Goal: Transaction & Acquisition: Purchase product/service

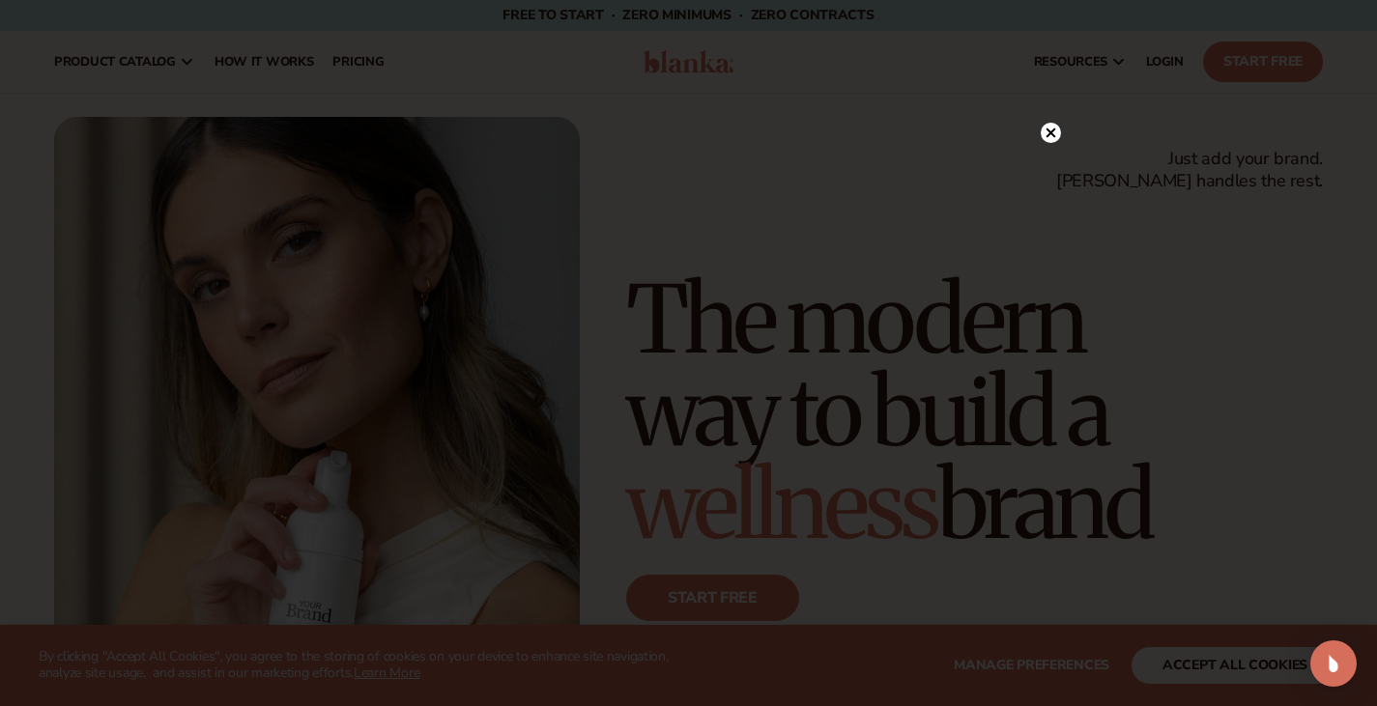
click at [438, 212] on div at bounding box center [688, 353] width 1377 height 706
click at [1043, 89] on div at bounding box center [688, 353] width 1377 height 706
click at [1037, 137] on icon at bounding box center [1041, 134] width 10 height 10
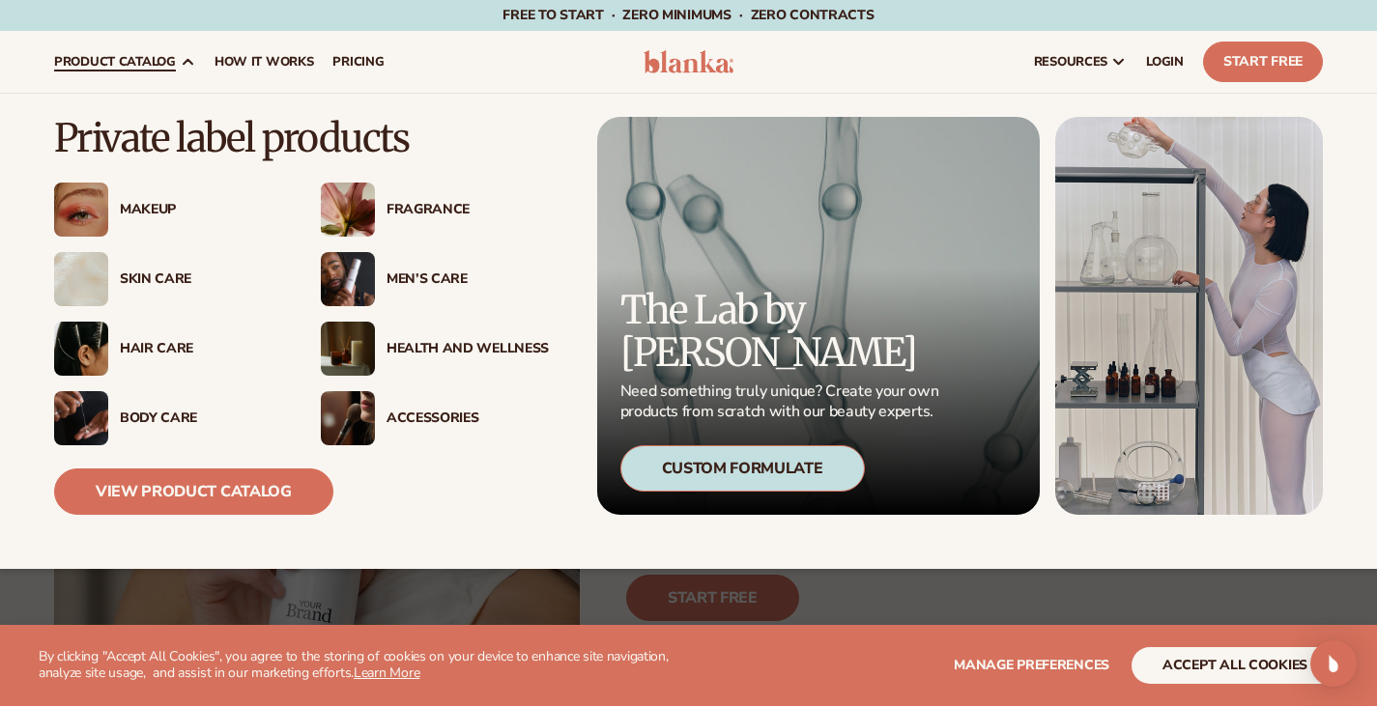
click at [421, 224] on div "Fragrance" at bounding box center [435, 210] width 228 height 54
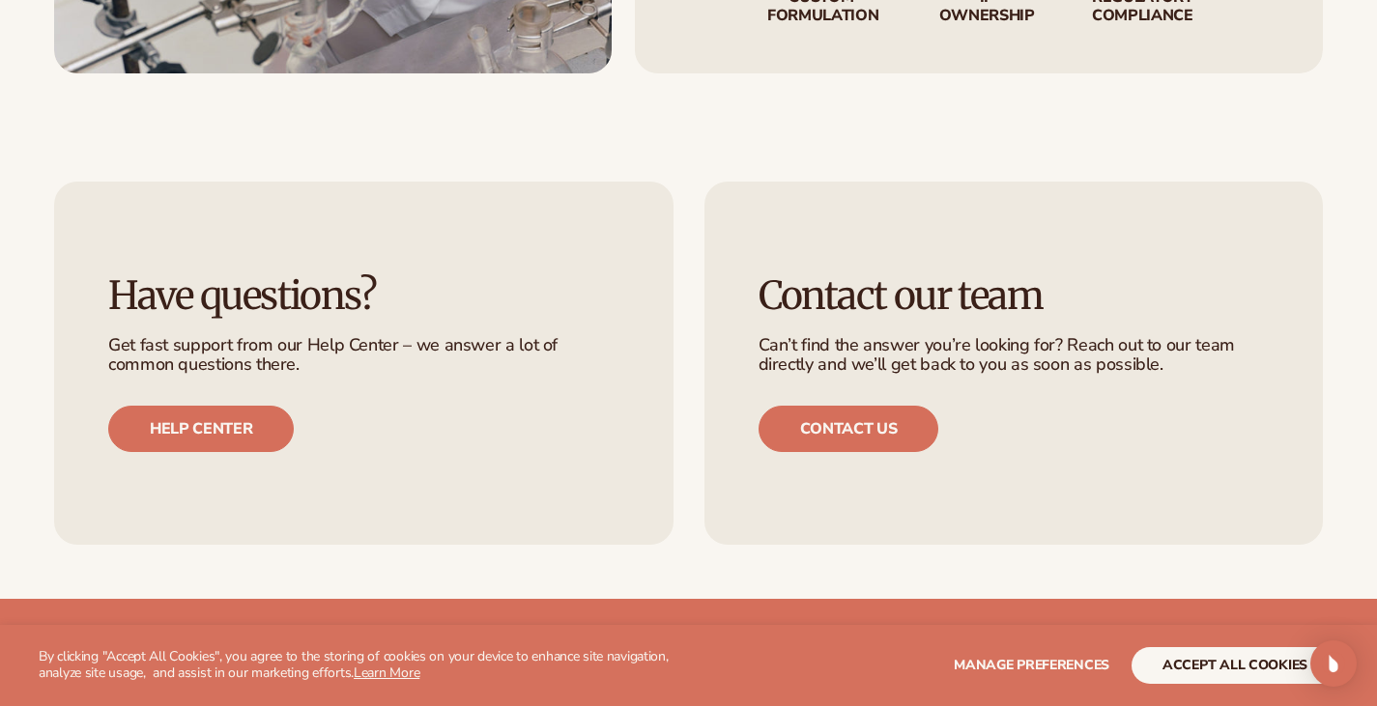
scroll to position [2899, 0]
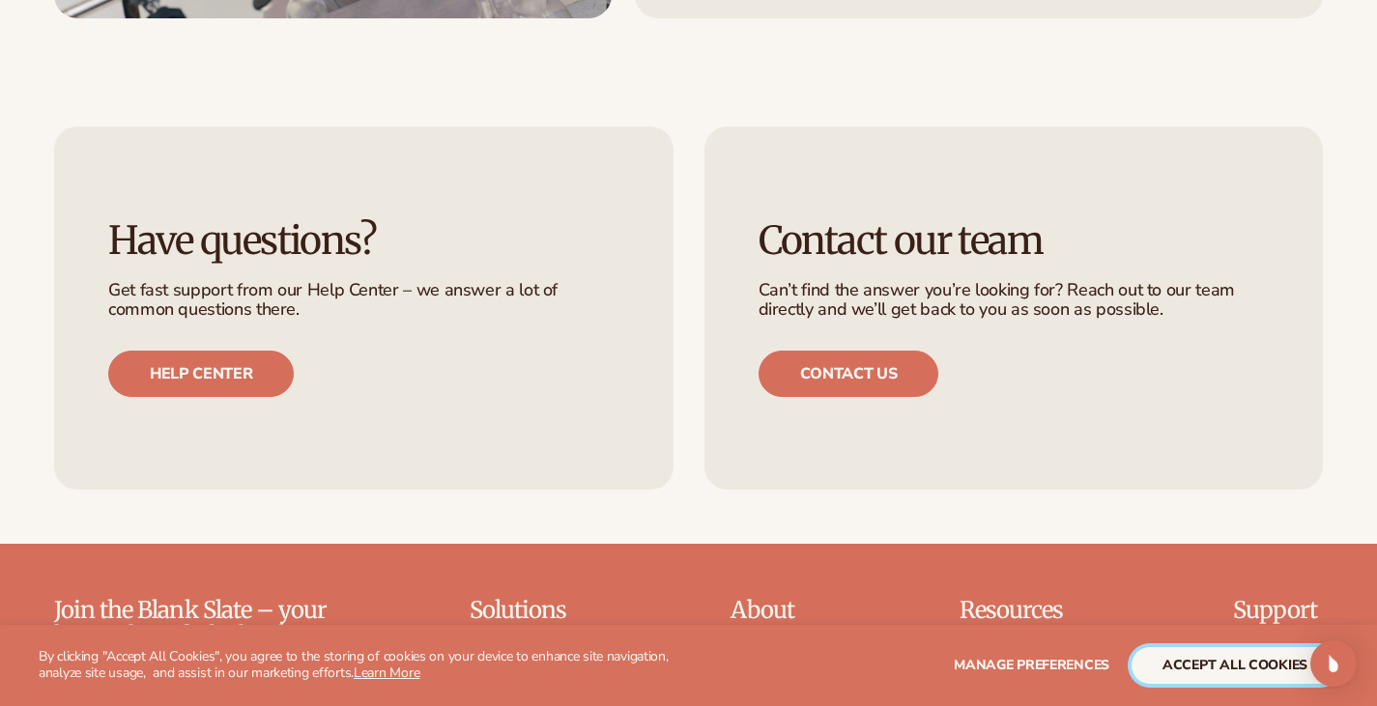
click at [1153, 671] on button "accept all cookies" at bounding box center [1235, 665] width 207 height 37
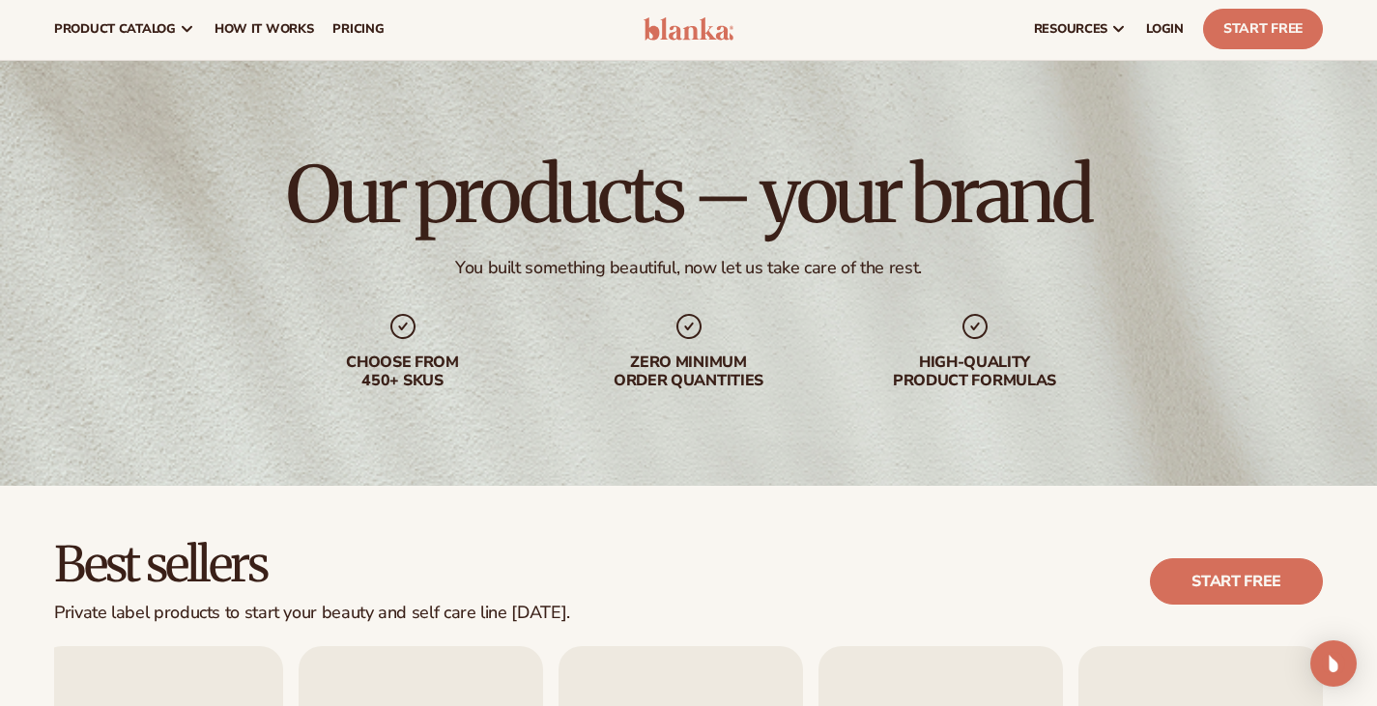
scroll to position [0, 0]
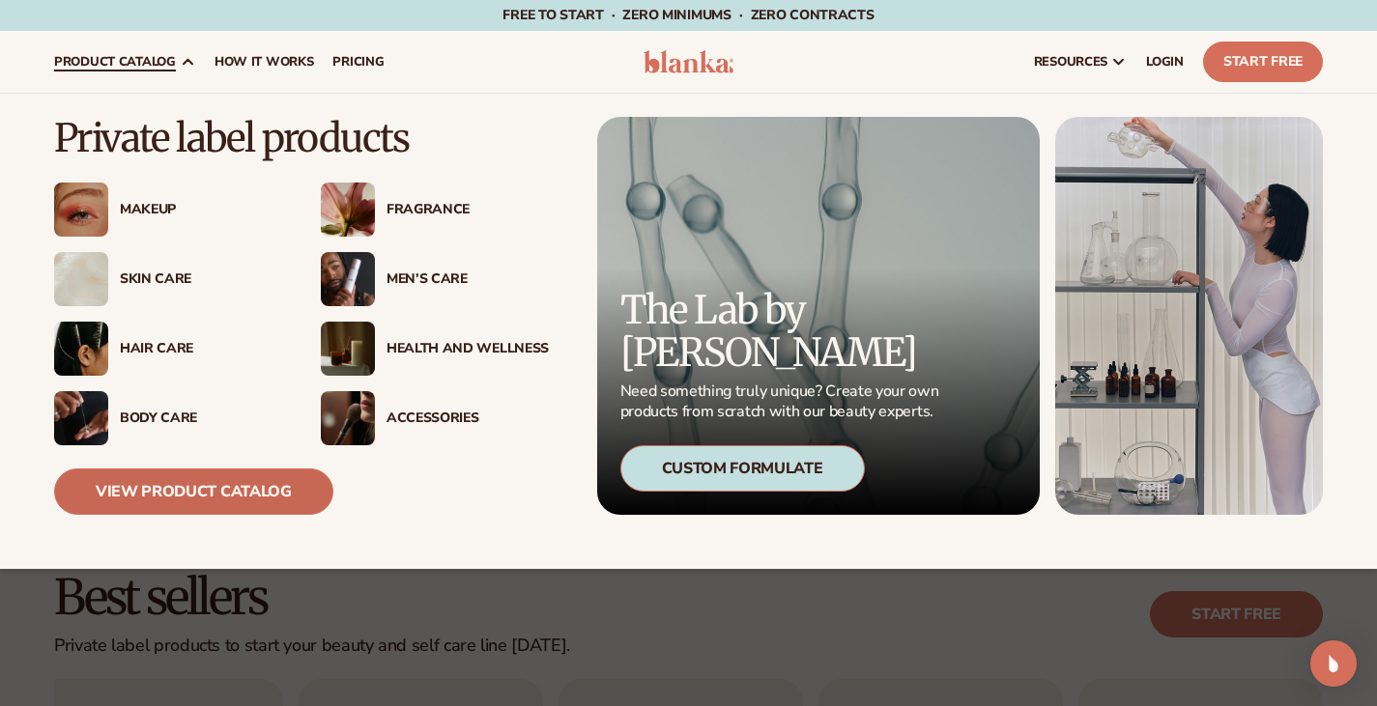
click at [292, 486] on link "View Product Catalog" at bounding box center [193, 492] width 279 height 46
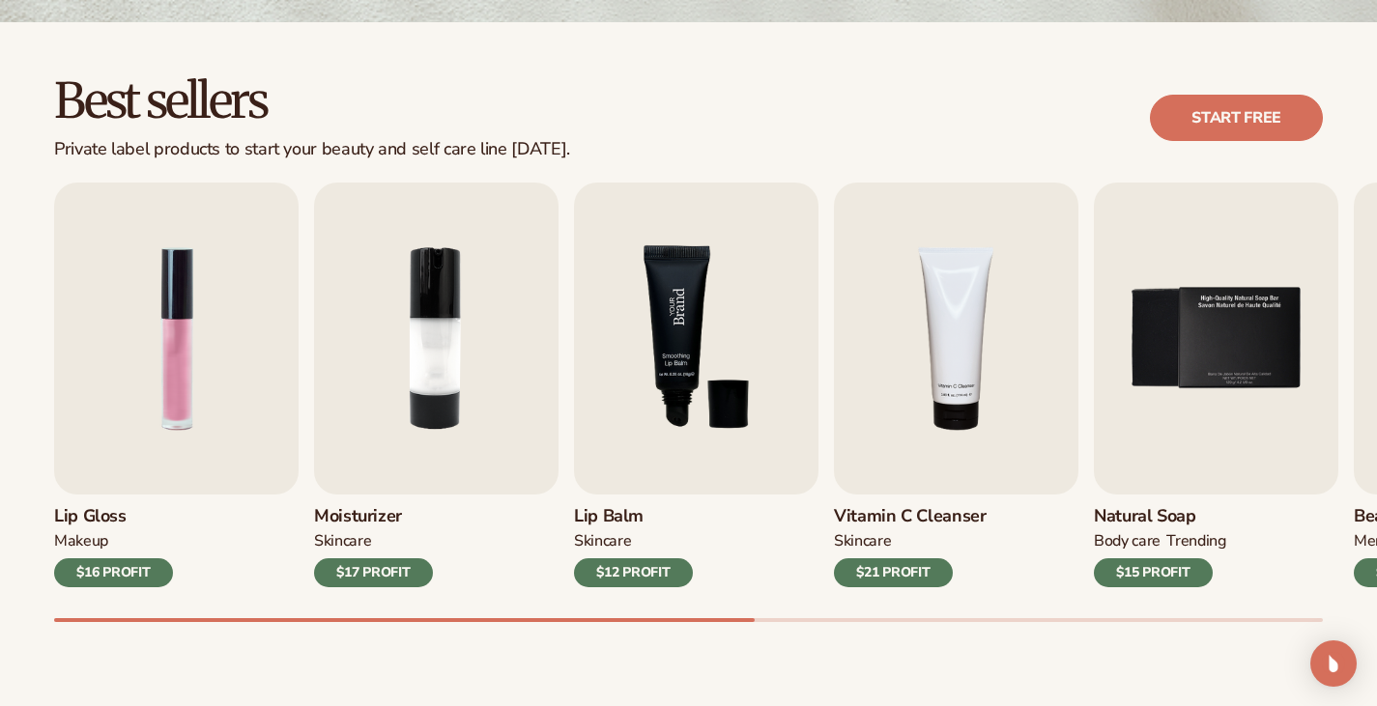
scroll to position [580, 0]
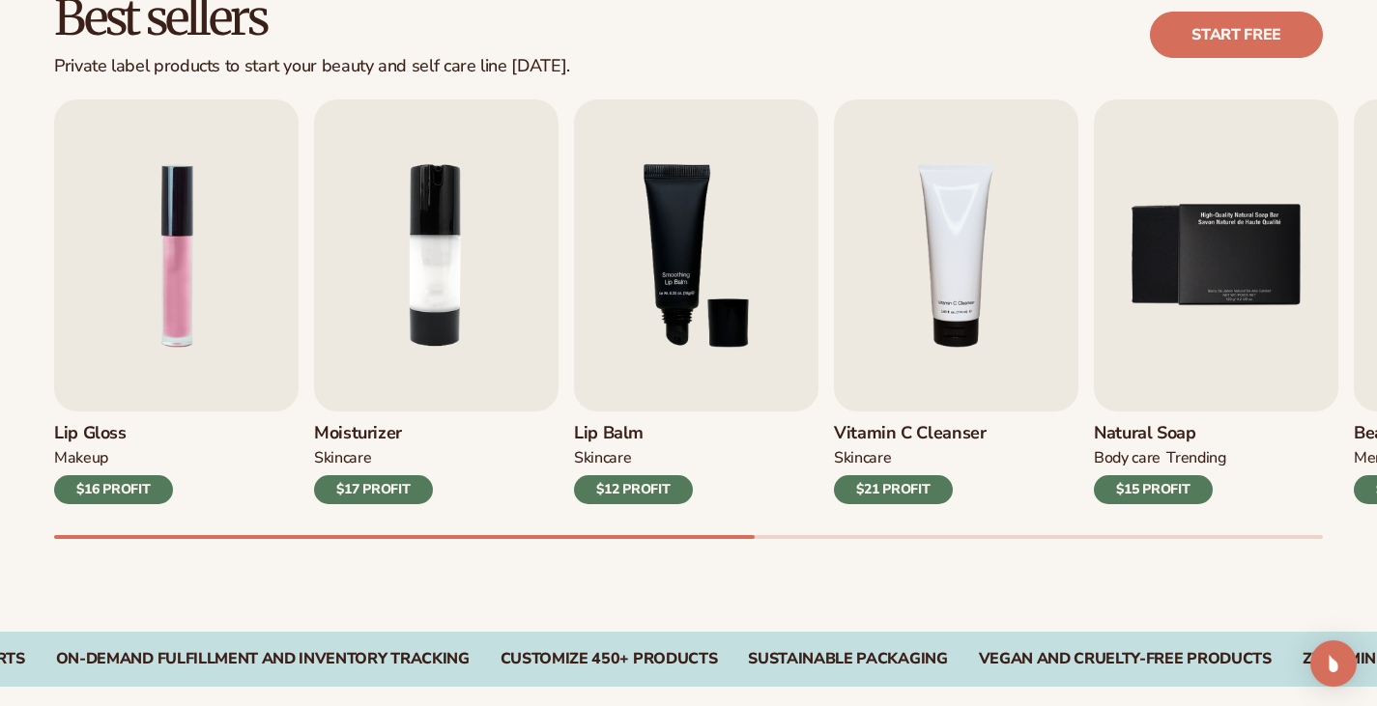
click at [667, 539] on div "Lip Gloss MAKEUP $16 PROFIT Moisturizer SKINCARE $17 PROFIT SKINCARE mens" at bounding box center [715, 320] width 1323 height 440
drag, startPoint x: 644, startPoint y: 557, endPoint x: 804, endPoint y: 572, distance: 161.2
click at [804, 572] on div "Best sellers Private label products to start your beauty and self care line tod…" at bounding box center [688, 285] width 1377 height 693
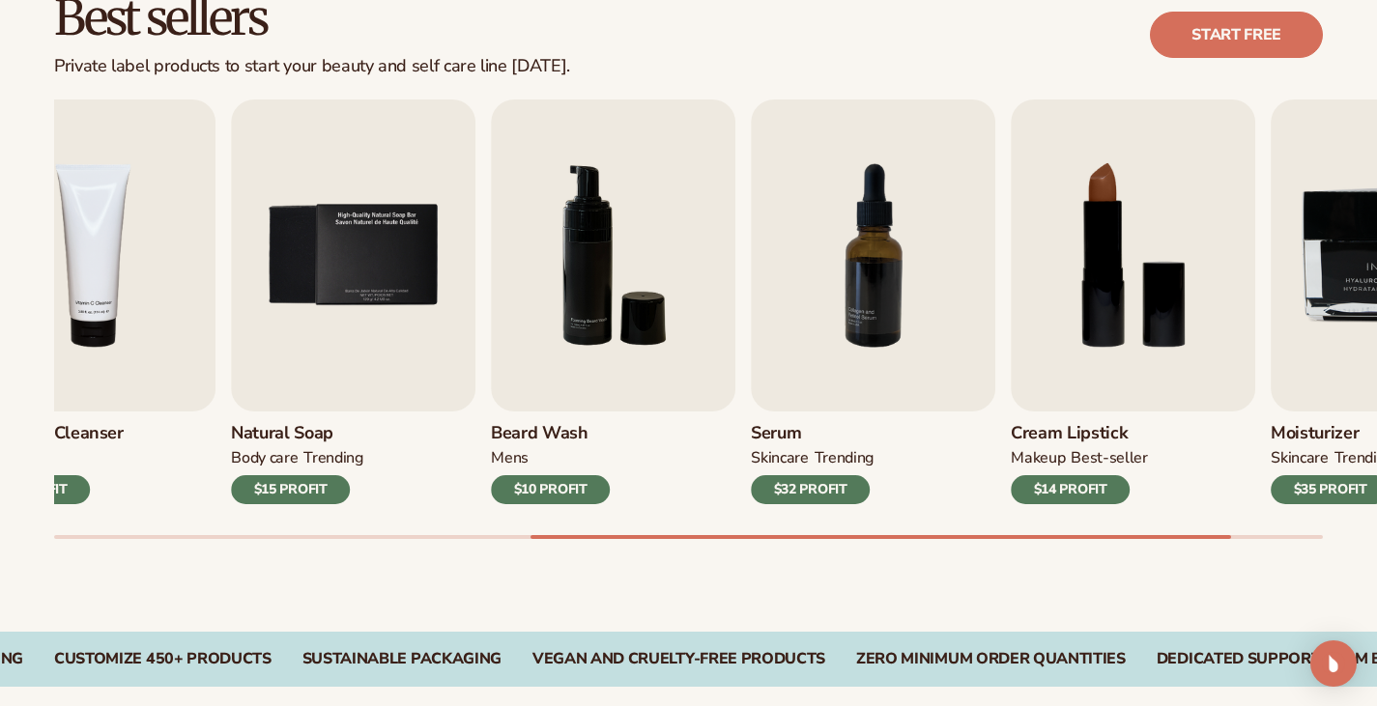
click at [1208, 562] on div "Best sellers Private label products to start your beauty and self care line tod…" at bounding box center [688, 285] width 1377 height 693
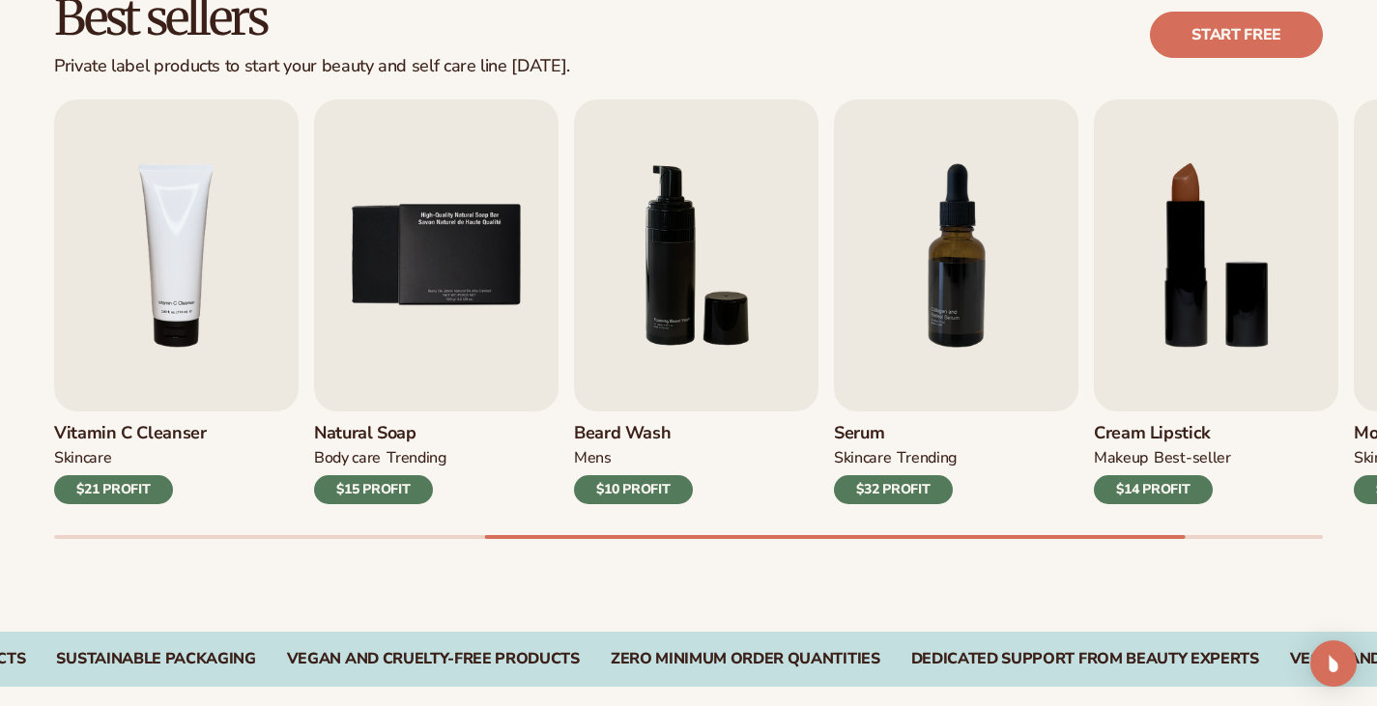
drag, startPoint x: 742, startPoint y: 549, endPoint x: 780, endPoint y: 552, distance: 37.8
click at [780, 539] on div "Lip Gloss MAKEUP $16 PROFIT Moisturizer SKINCARE $17 PROFIT SKINCARE mens" at bounding box center [715, 320] width 1323 height 440
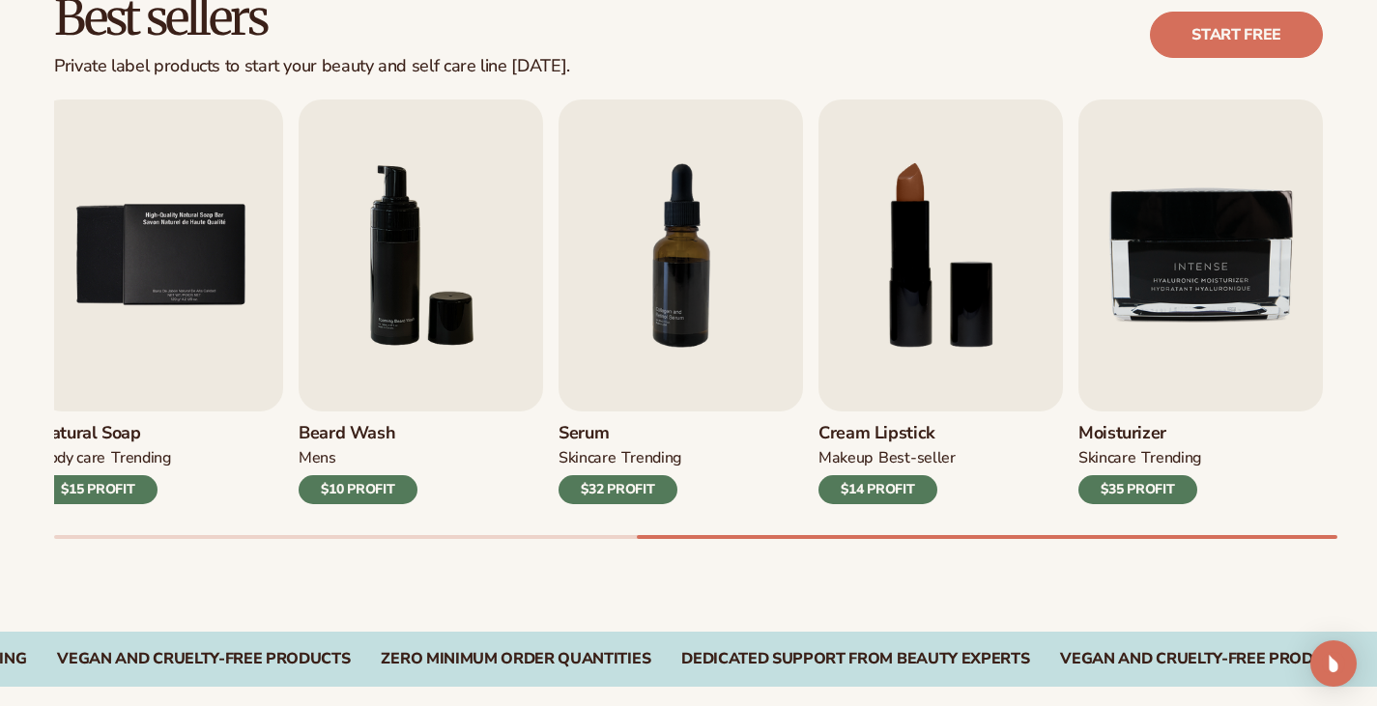
click at [1123, 572] on div "Best sellers Private label products to start your beauty and self care line tod…" at bounding box center [688, 285] width 1377 height 693
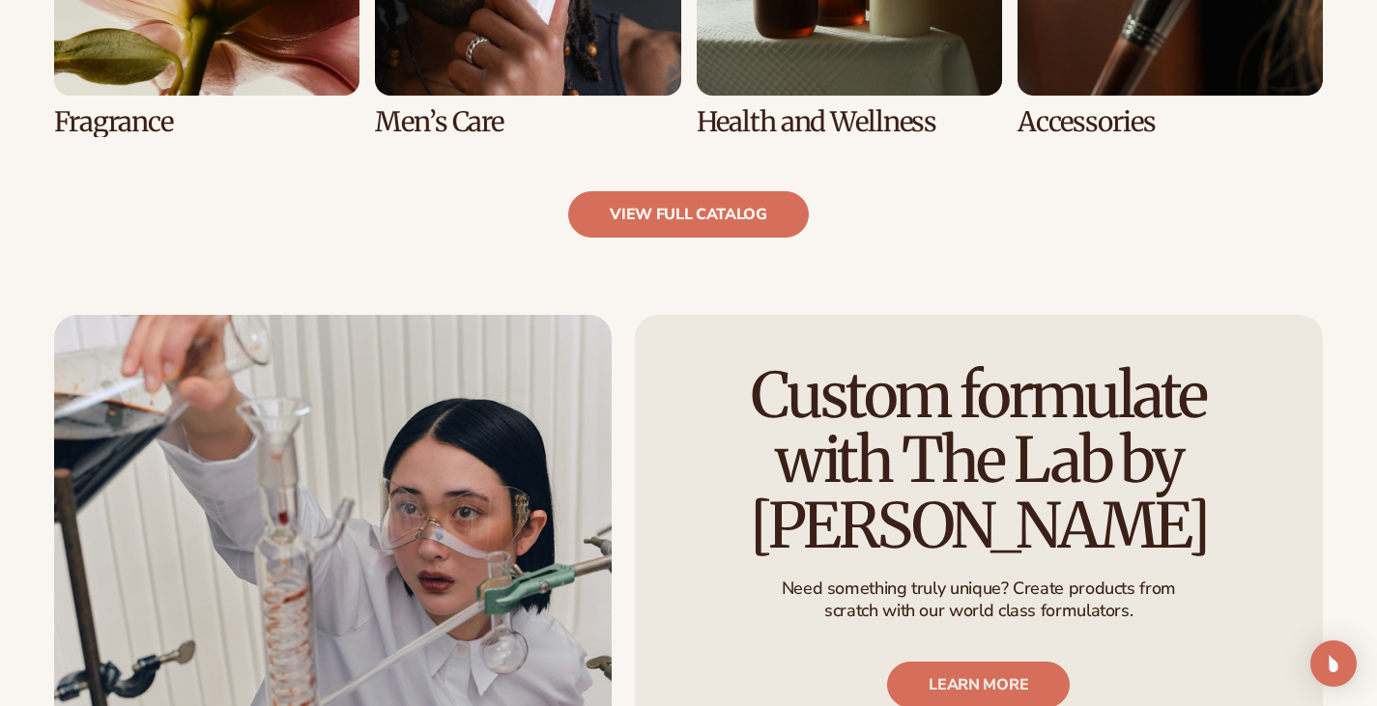
scroll to position [2029, 0]
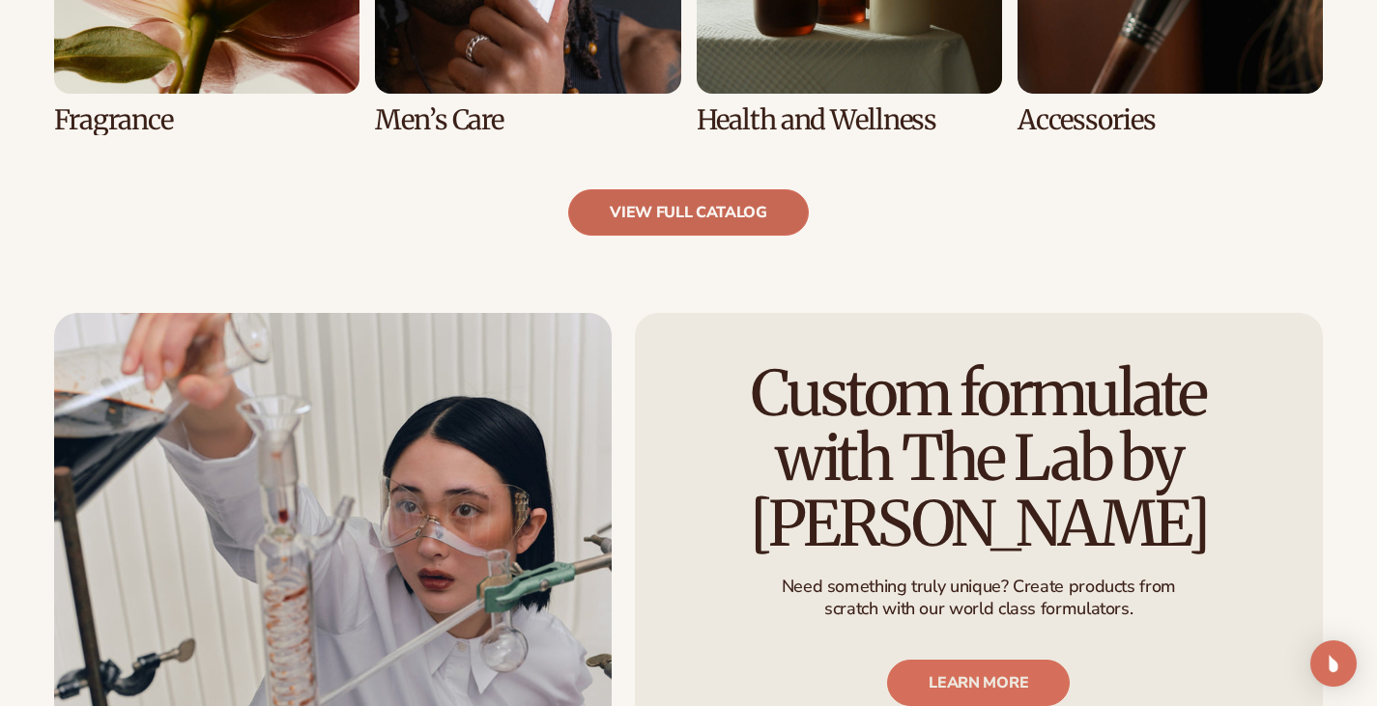
click at [711, 229] on link "view full catalog" at bounding box center [688, 212] width 241 height 46
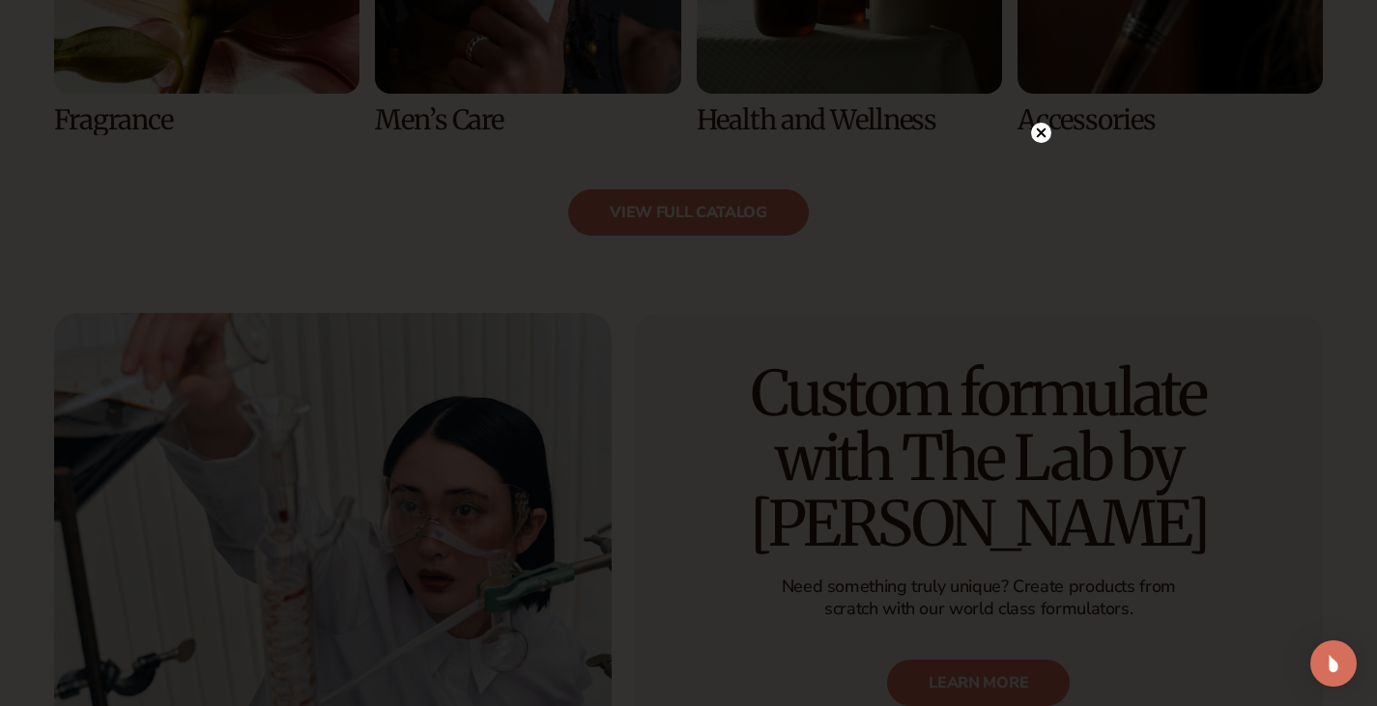
click at [1041, 137] on circle at bounding box center [1041, 133] width 20 height 20
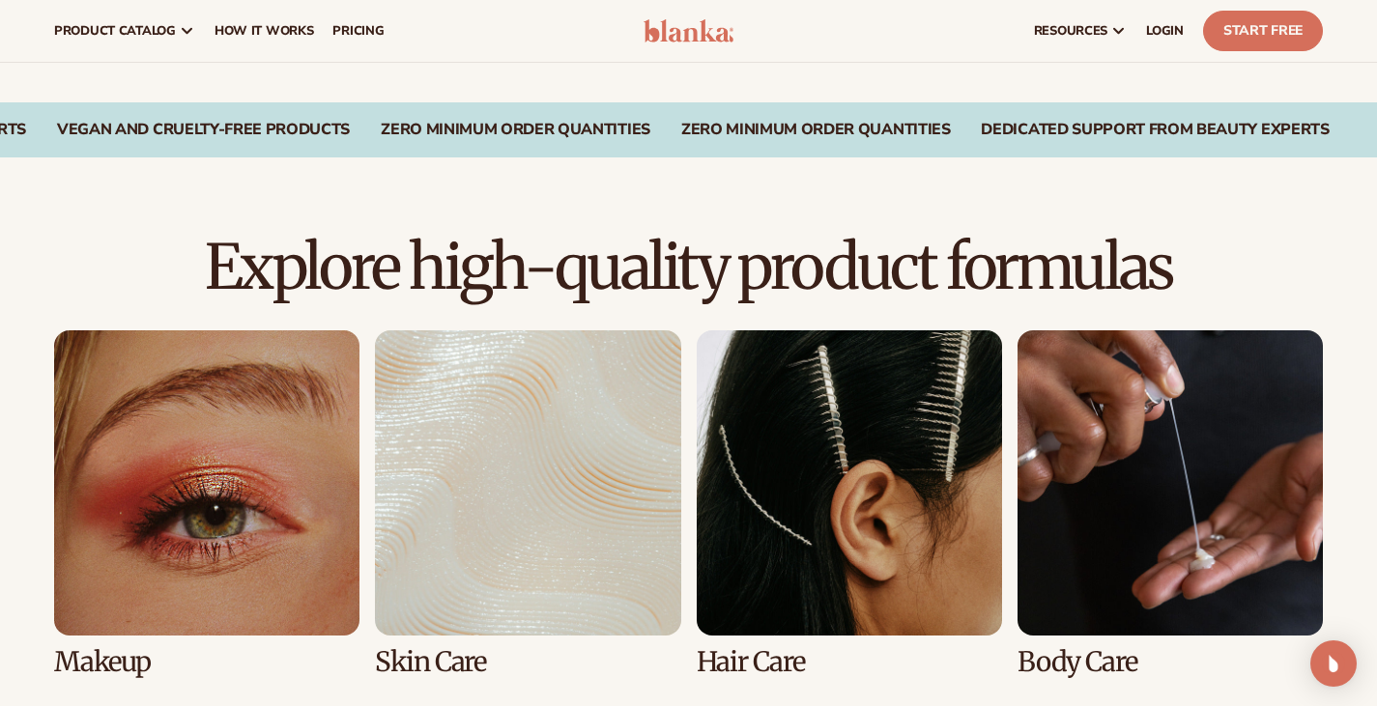
scroll to position [870, 0]
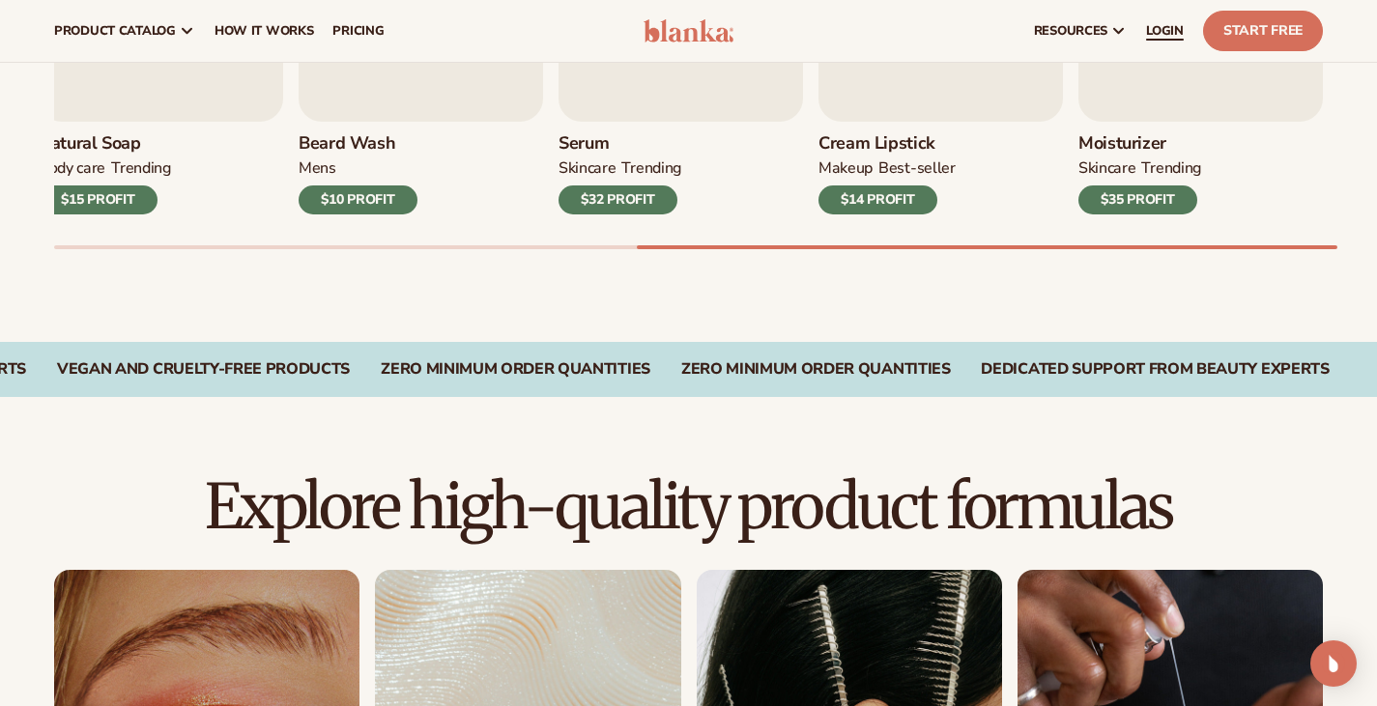
click at [1148, 29] on span "LOGIN" at bounding box center [1165, 30] width 38 height 15
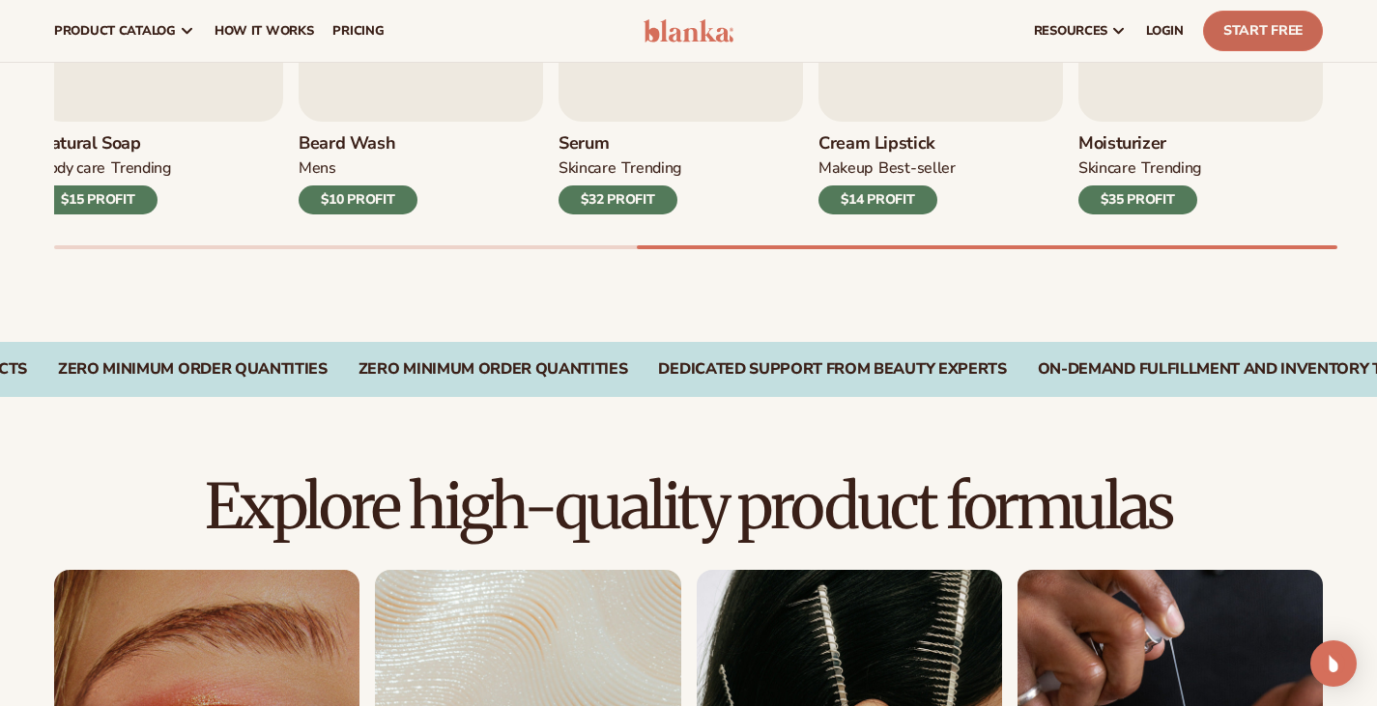
click at [1227, 26] on link "Start Free" at bounding box center [1263, 31] width 120 height 41
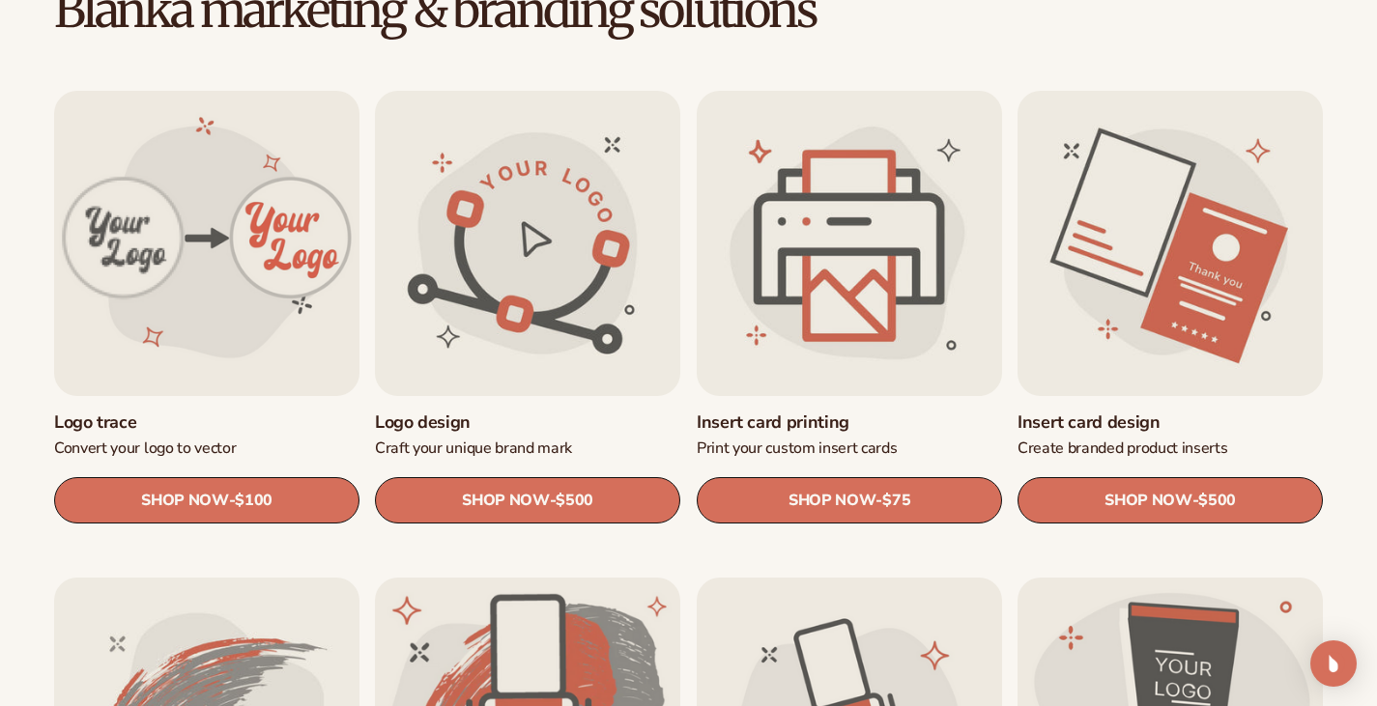
scroll to position [580, 0]
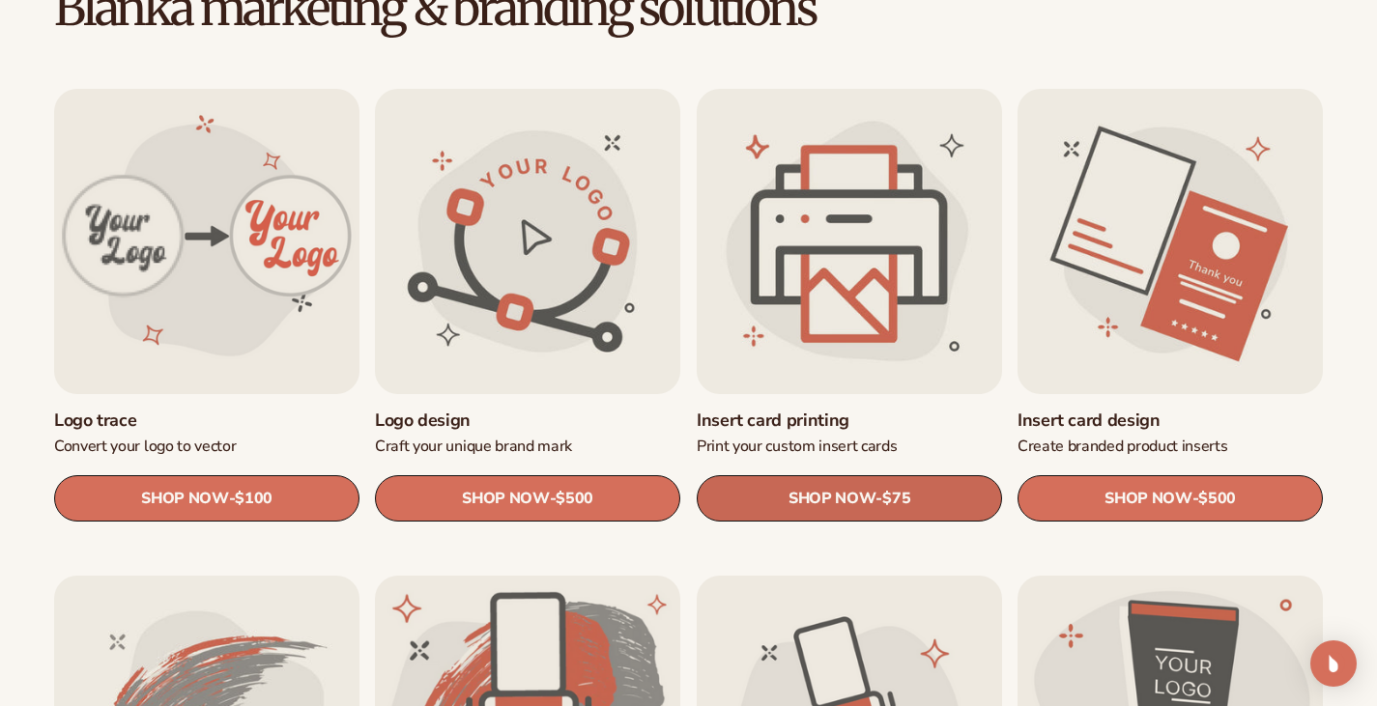
click at [789, 507] on span "SHOP NOW" at bounding box center [832, 498] width 87 height 18
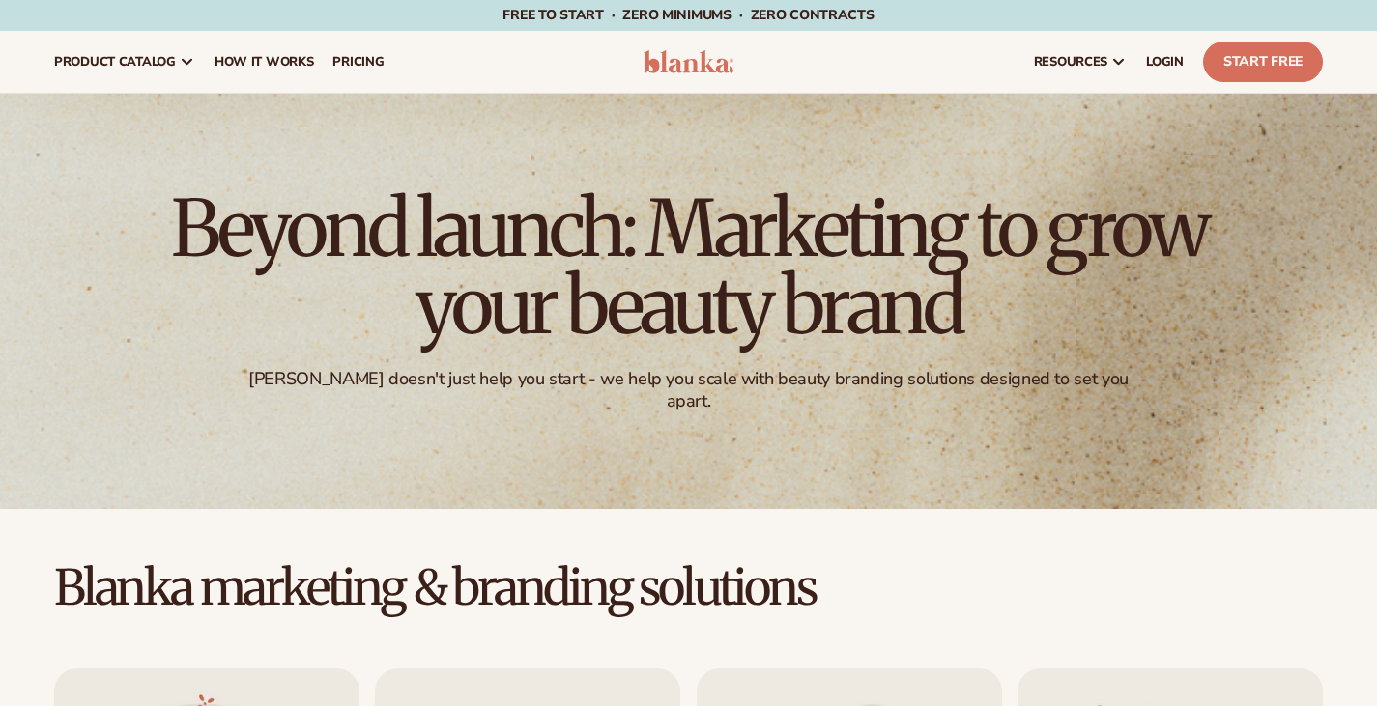
scroll to position [587, 0]
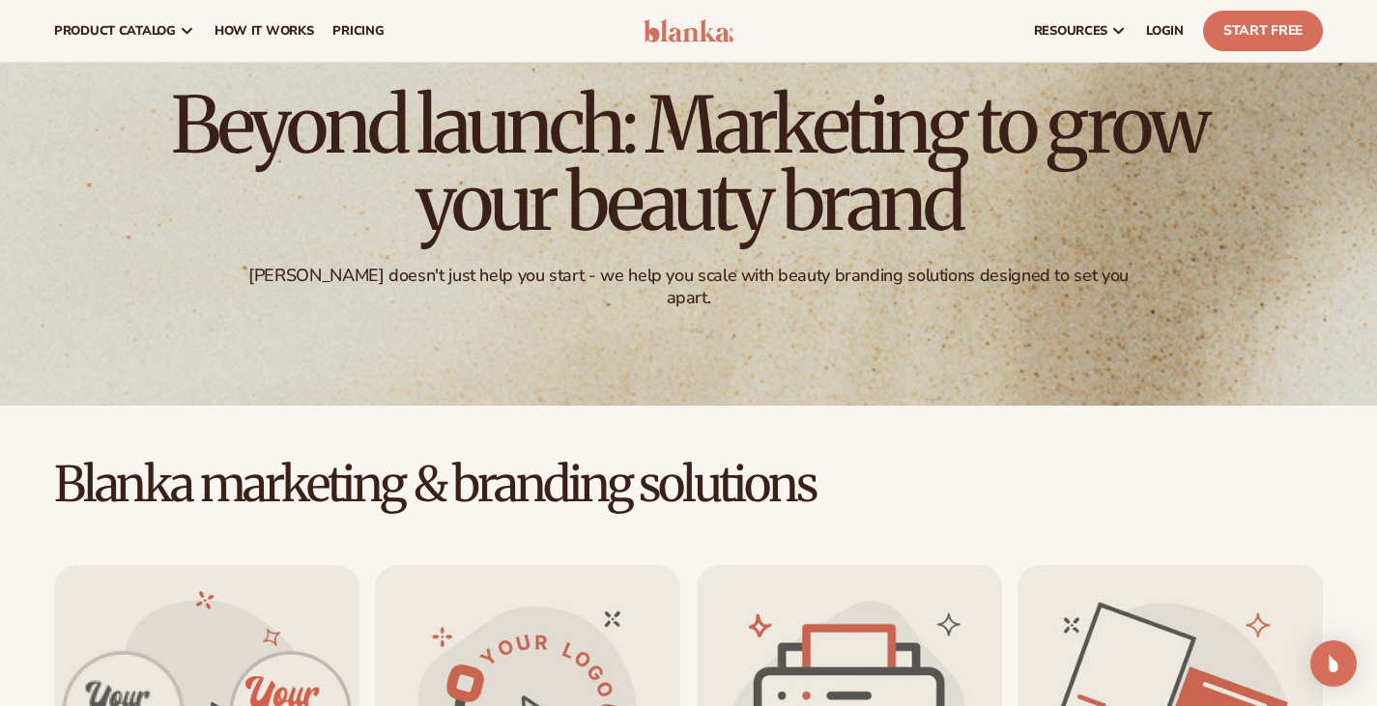
scroll to position [0, 0]
